Goal: Task Accomplishment & Management: Use online tool/utility

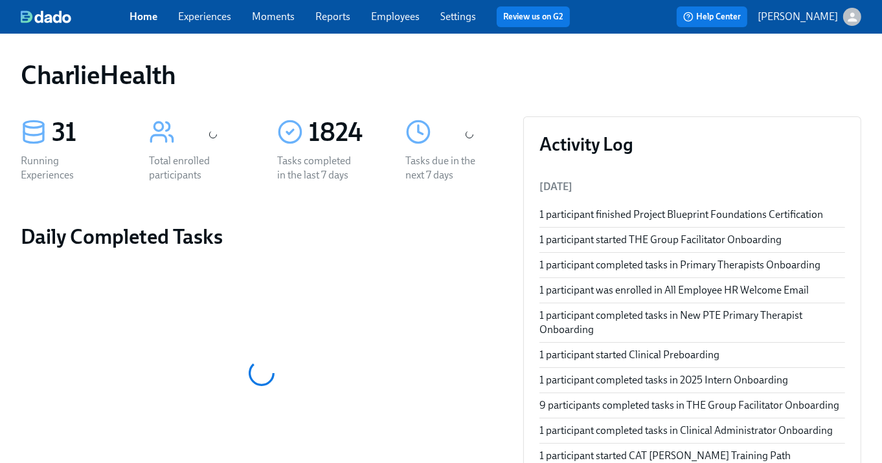
click at [184, 12] on link "Experiences" at bounding box center [204, 16] width 53 height 12
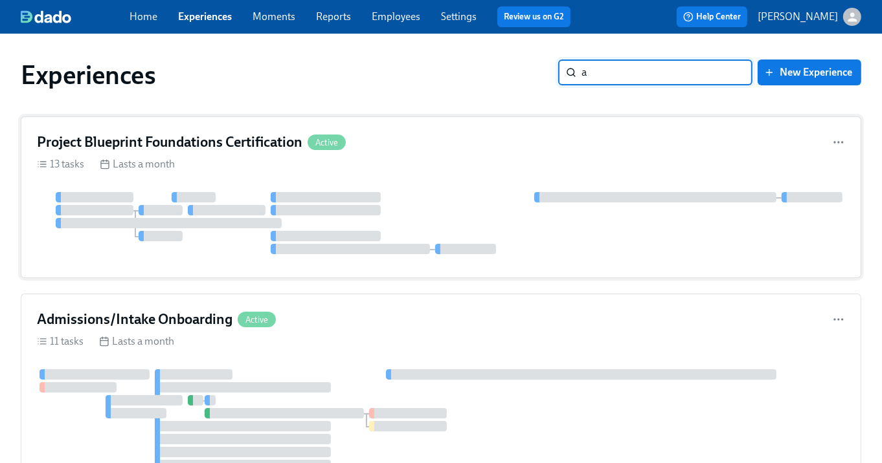
type input "ac"
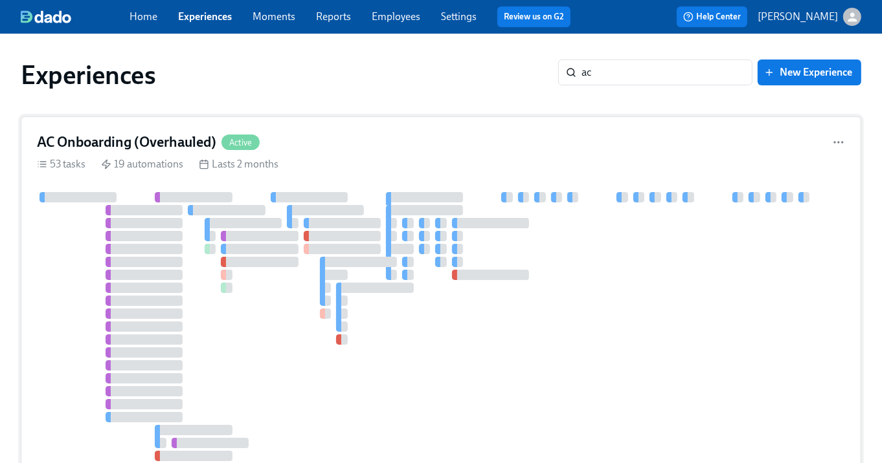
click at [363, 183] on div "AC Onboarding (Overhauled) Active 53 tasks 19 automations Lasts 2 months" at bounding box center [441, 334] width 840 height 434
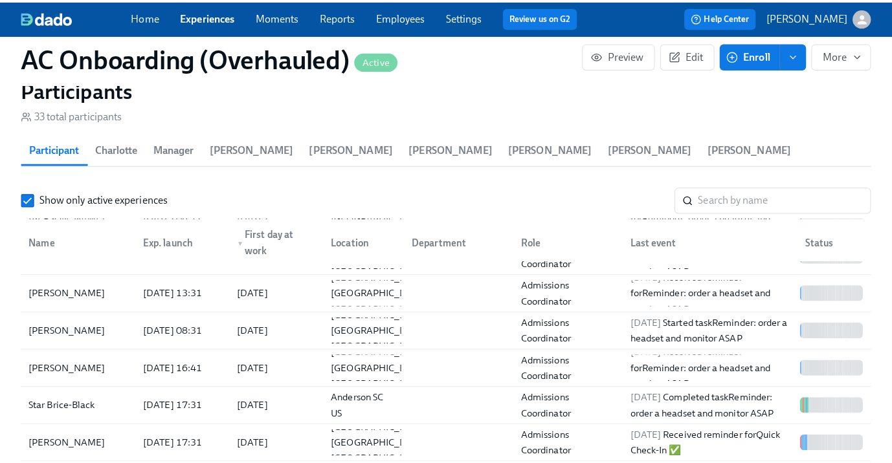
scroll to position [62, 0]
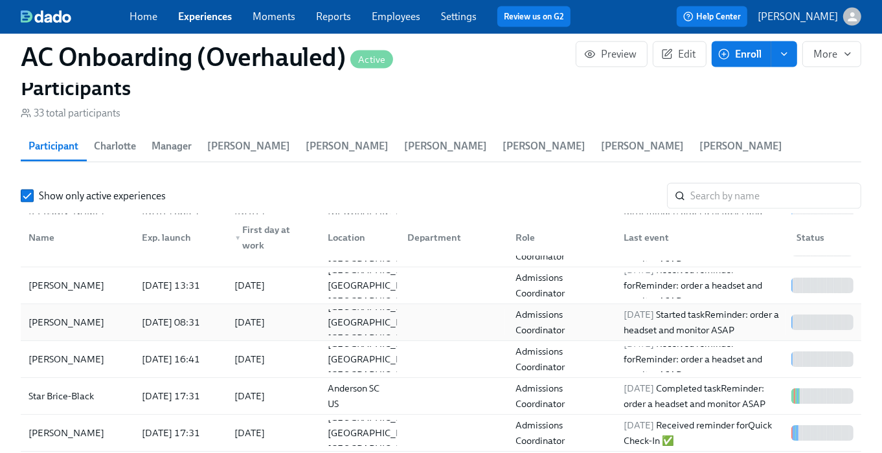
click at [131, 309] on div "[DATE] 08:31" at bounding box center [177, 322] width 93 height 26
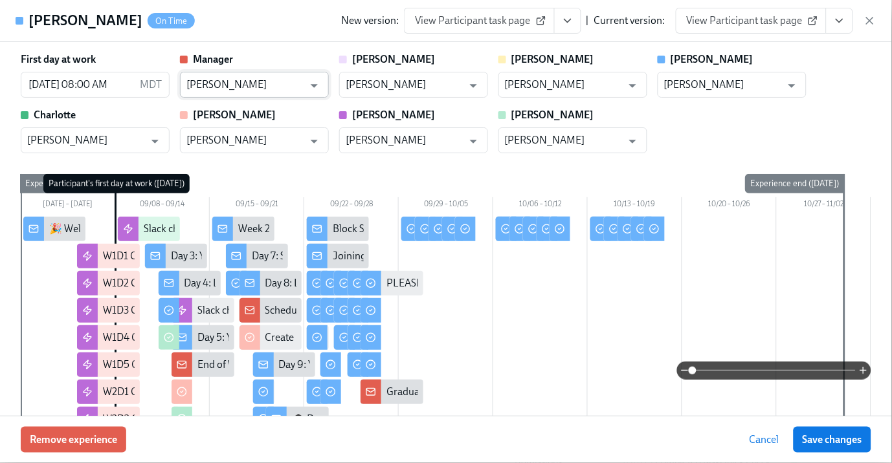
click at [229, 80] on input "[PERSON_NAME]" at bounding box center [244, 85] width 117 height 26
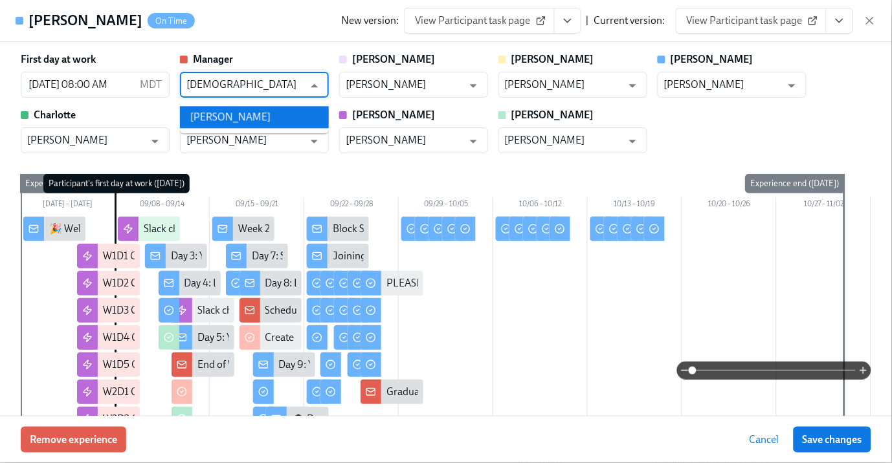
click at [211, 119] on li "[PERSON_NAME]" at bounding box center [254, 117] width 149 height 22
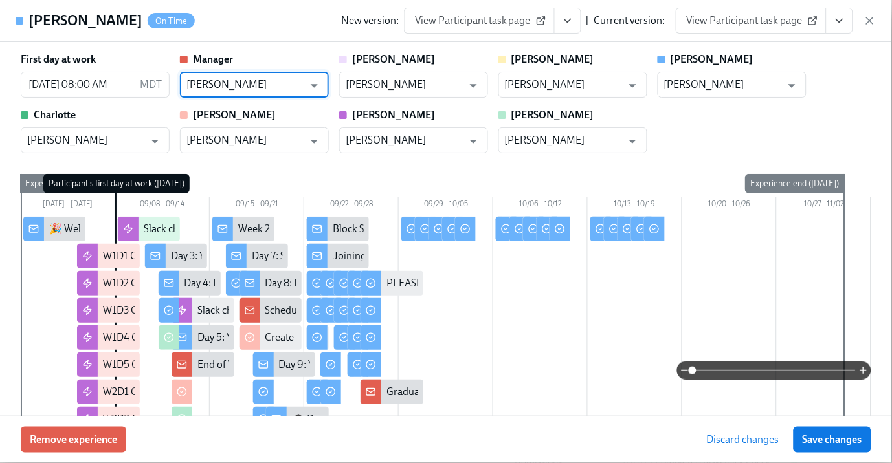
type input "[PERSON_NAME]"
click at [793, 417] on span "Save changes" at bounding box center [833, 440] width 60 height 13
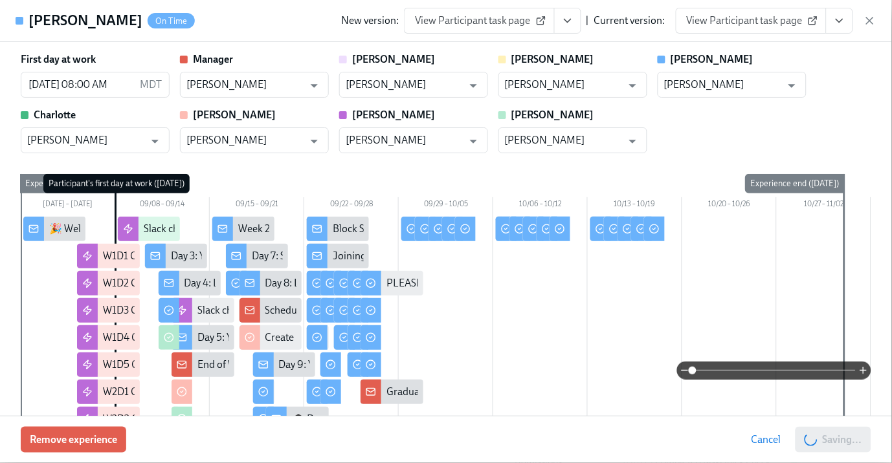
type input "[PERSON_NAME]"
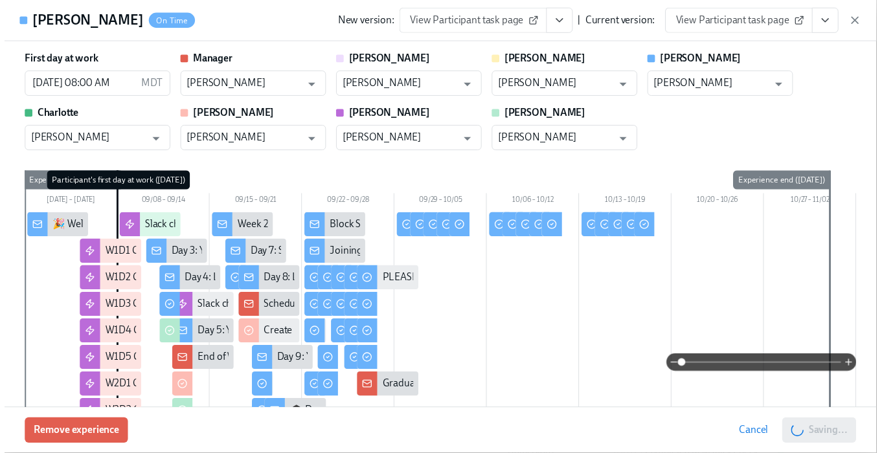
scroll to position [0, 13468]
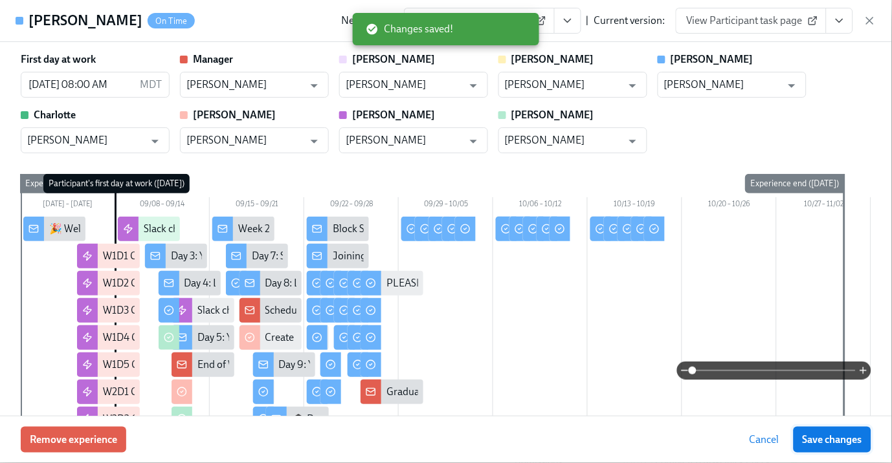
click at [793, 417] on span "Save changes" at bounding box center [833, 440] width 60 height 13
click at [793, 18] on icon "button" at bounding box center [870, 20] width 13 height 13
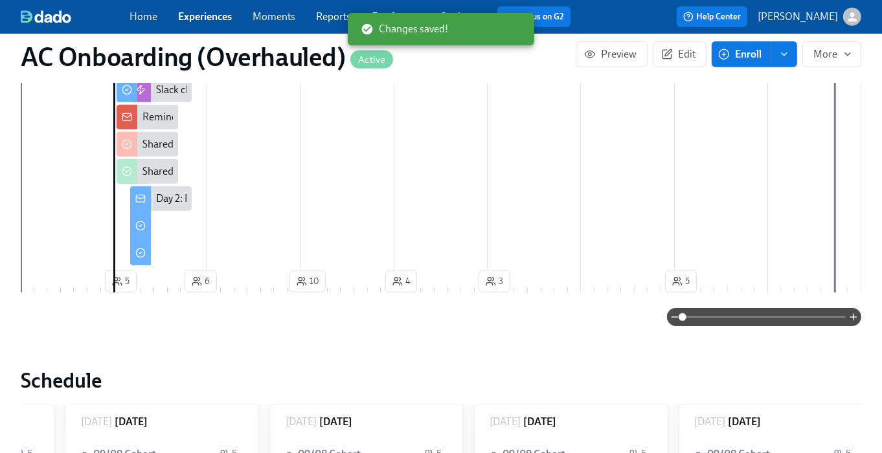
scroll to position [36, 0]
